Goal: Information Seeking & Learning: Learn about a topic

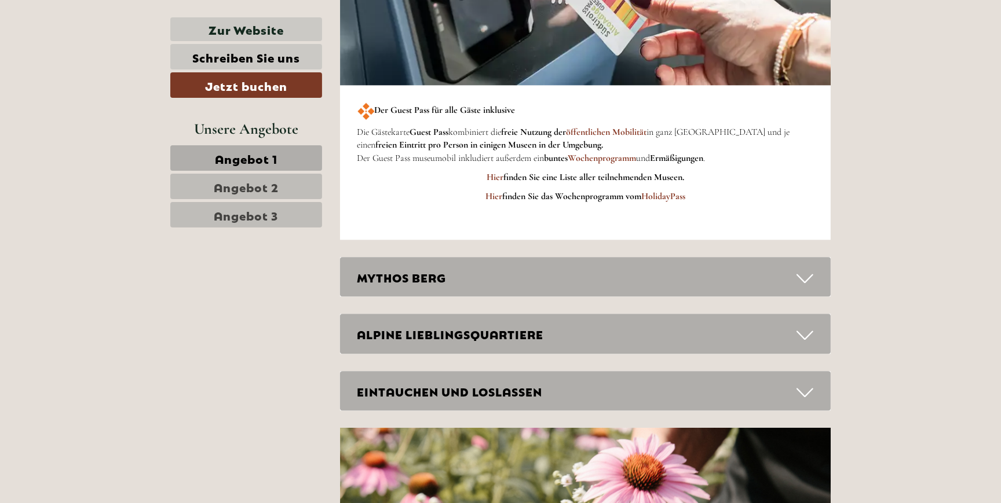
scroll to position [3528, 0]
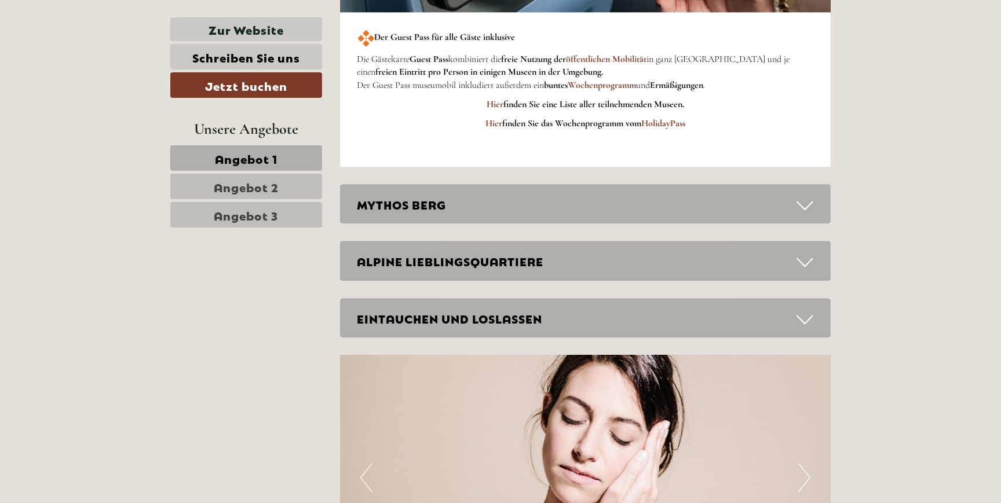
click at [802, 200] on icon at bounding box center [805, 206] width 17 height 20
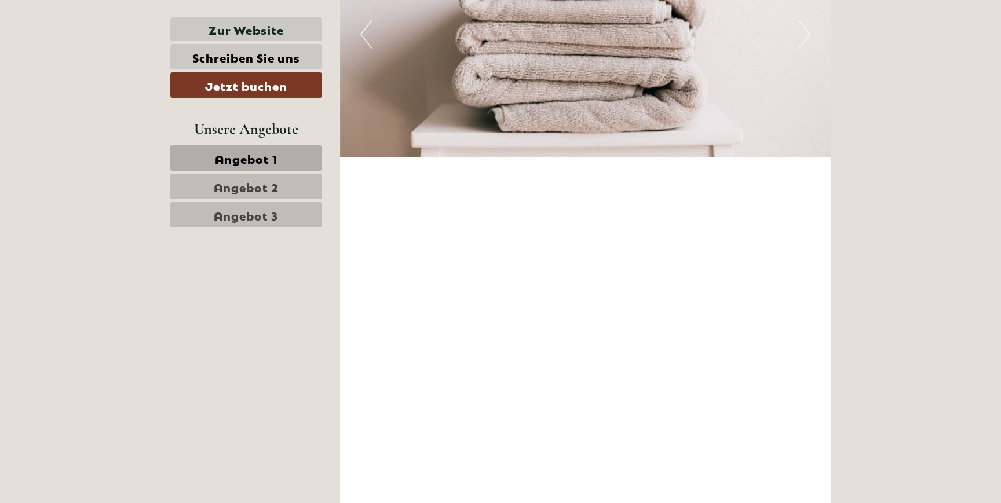
scroll to position [4477, 0]
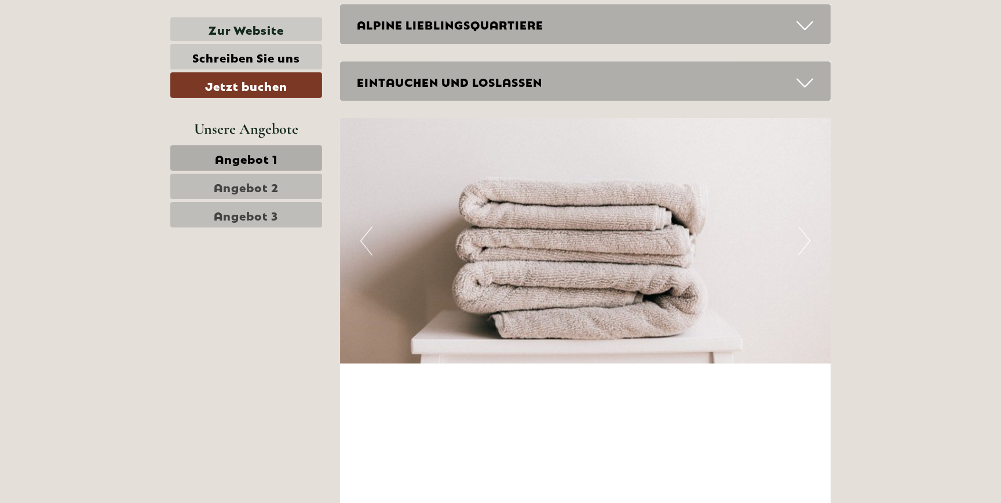
scroll to position [3844, 0]
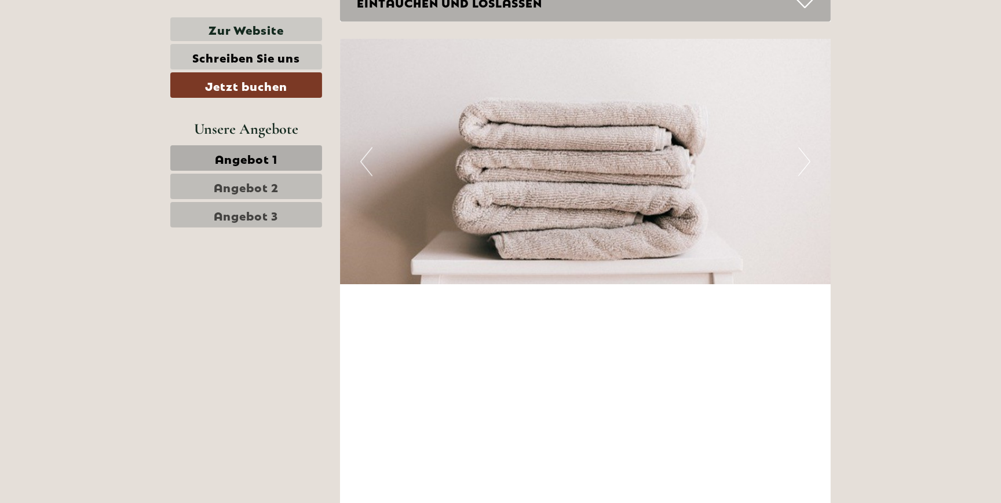
click at [360, 159] on button "Previous" at bounding box center [366, 161] width 12 height 29
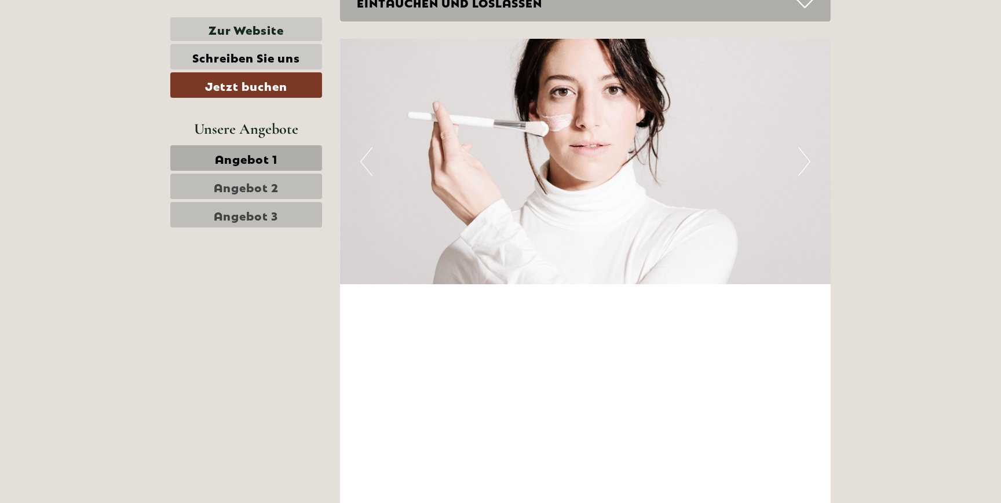
click at [360, 160] on button "Previous" at bounding box center [366, 161] width 12 height 29
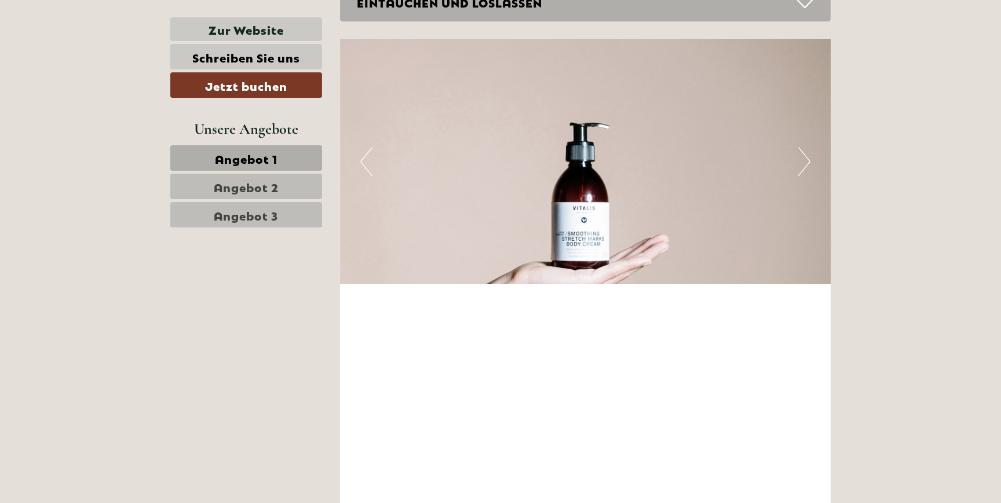
click at [360, 160] on button "Previous" at bounding box center [366, 161] width 12 height 29
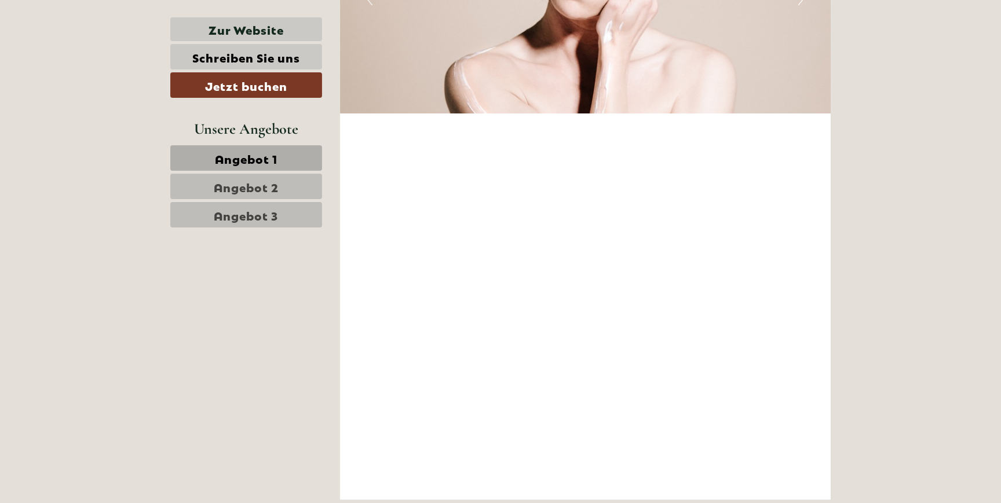
scroll to position [4107, 0]
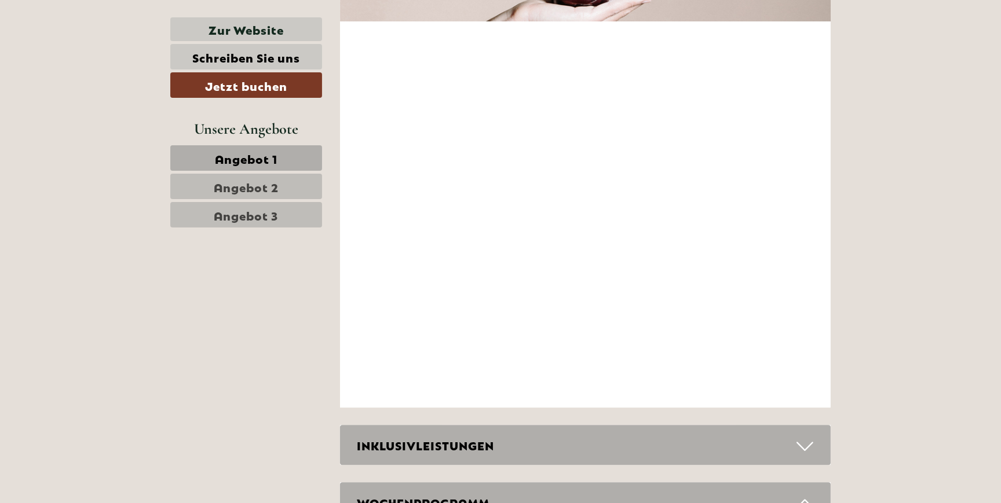
click at [802, 441] on icon at bounding box center [805, 447] width 17 height 20
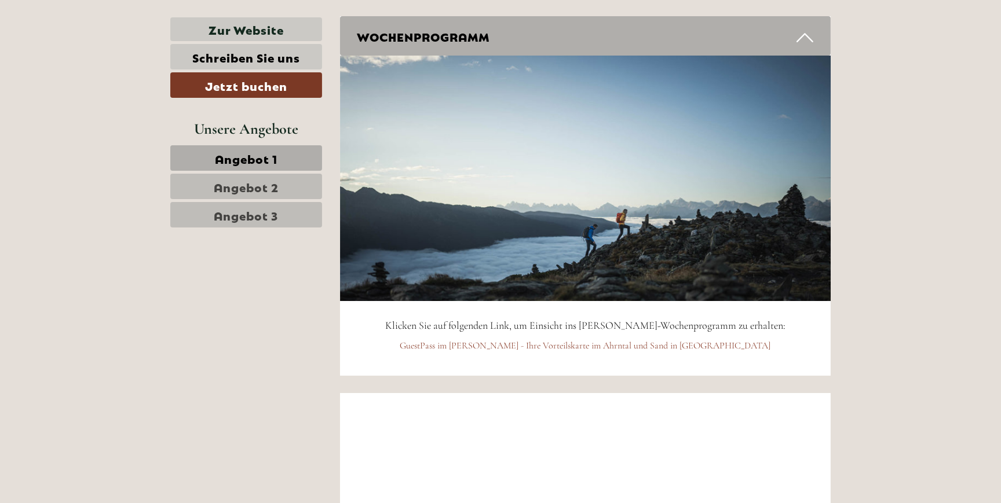
scroll to position [5161, 0]
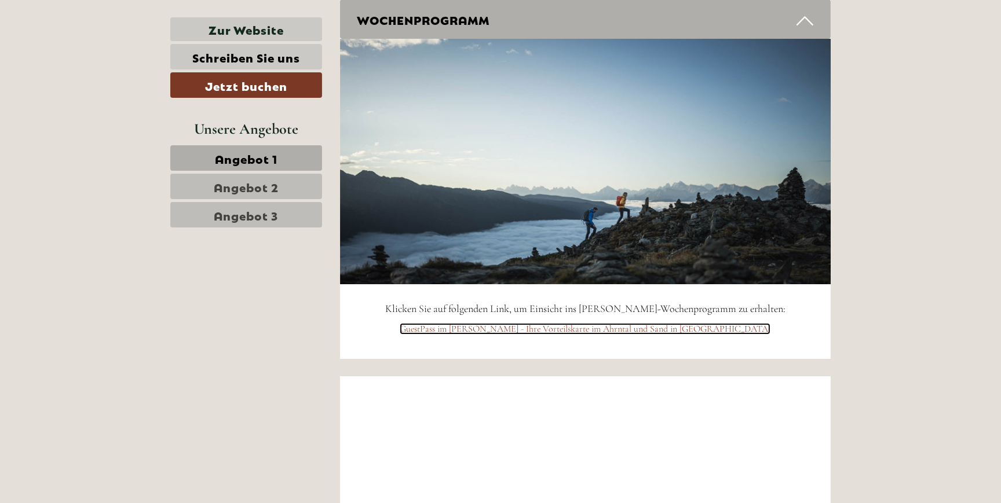
click at [510, 323] on link "GuestPass im [PERSON_NAME] - Ihre Vorteilskarte im Ahrntal und Sand in [GEOGRAP…" at bounding box center [585, 329] width 371 height 12
